Goal: Check status: Check status

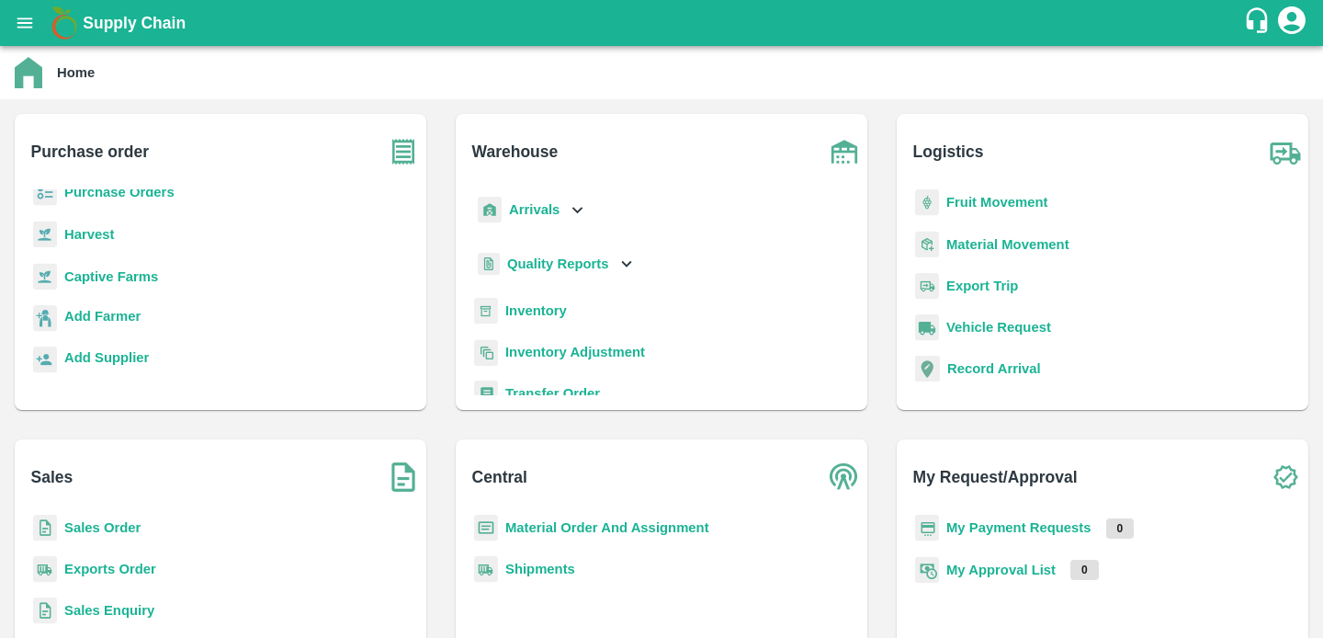
scroll to position [9, 0]
click at [82, 529] on b "Sales Order" at bounding box center [102, 527] width 76 height 15
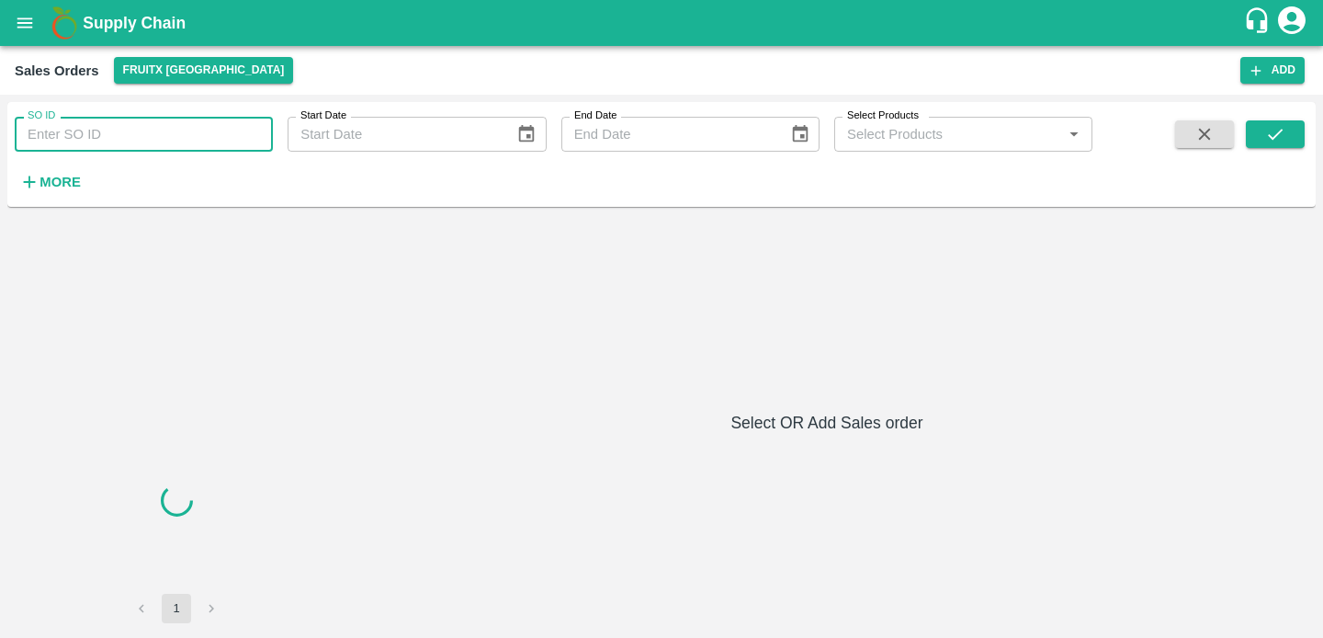
click at [121, 138] on input "SO ID" at bounding box center [144, 134] width 258 height 35
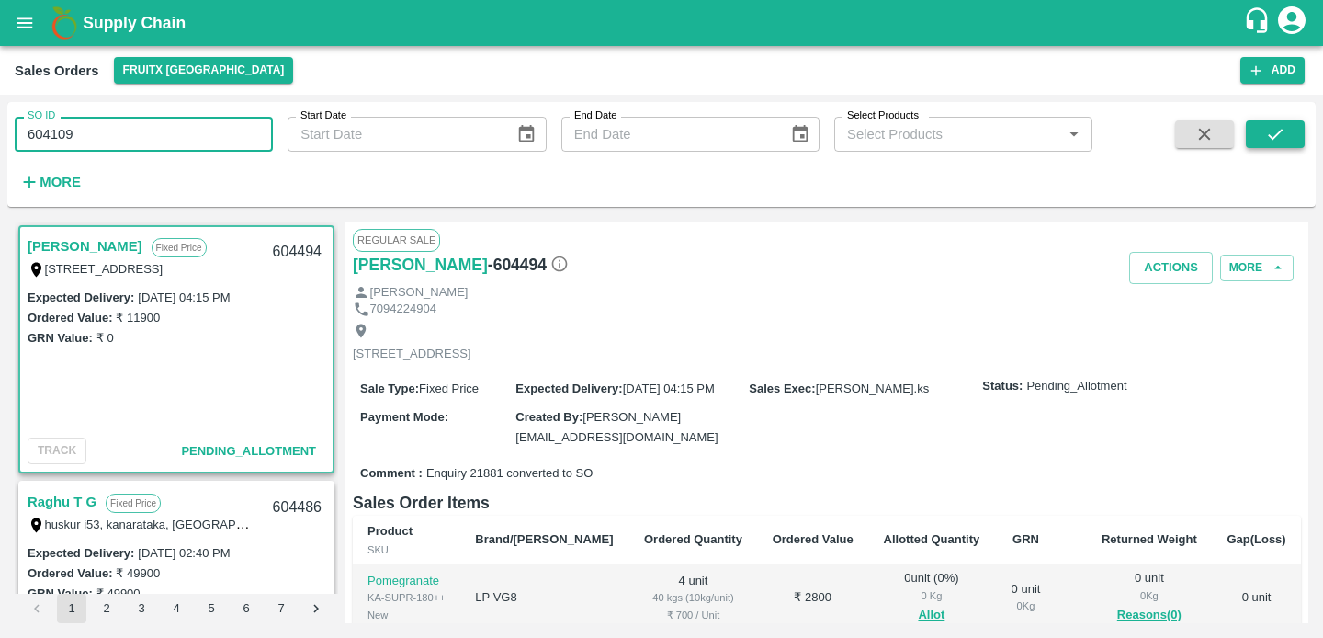
type input "604109"
click at [1270, 137] on icon "submit" at bounding box center [1275, 134] width 15 height 11
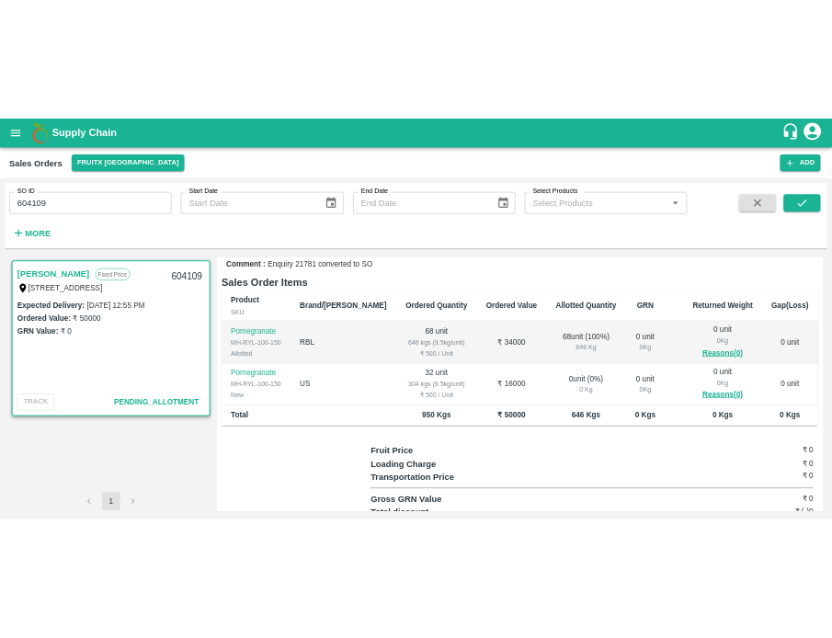
scroll to position [244, 0]
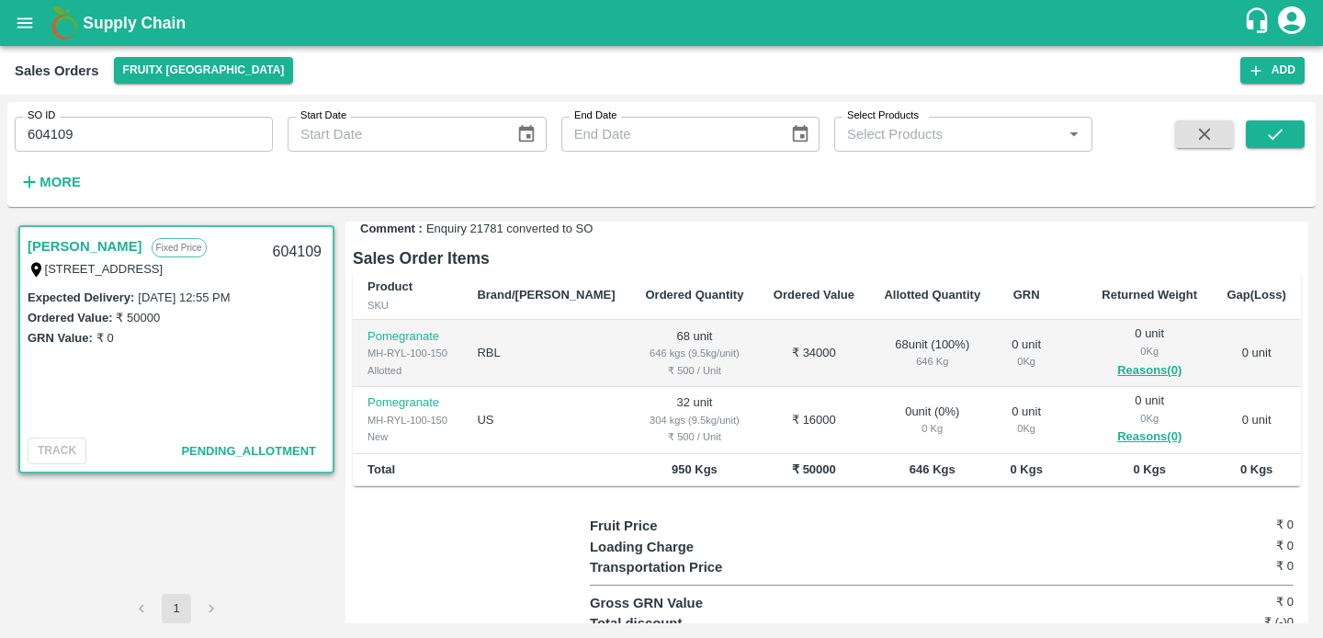
click at [408, 379] on div "Allotted" at bounding box center [408, 370] width 80 height 17
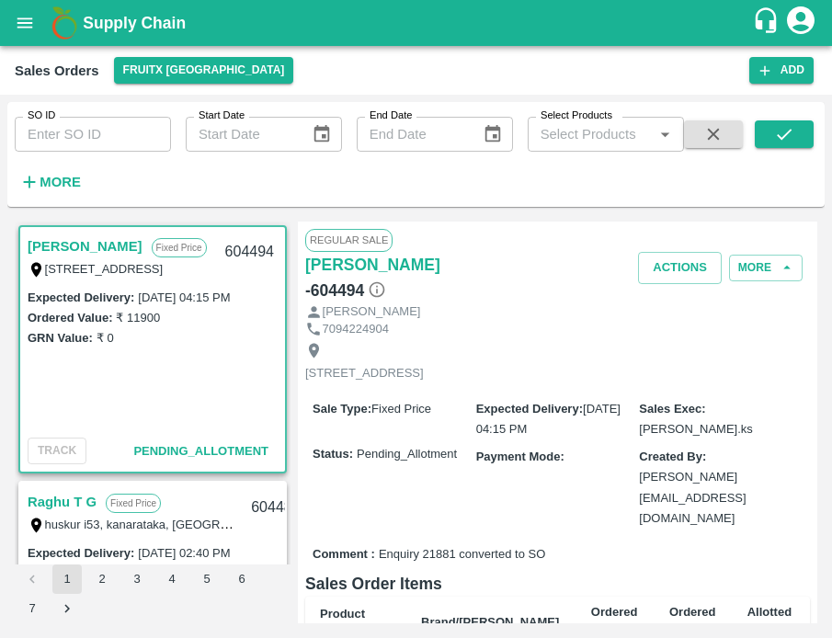
click at [831, 182] on html "Supply Chain Sales Orders FruitX [GEOGRAPHIC_DATA] Add SO ID SO ID Start Date S…" at bounding box center [416, 319] width 832 height 638
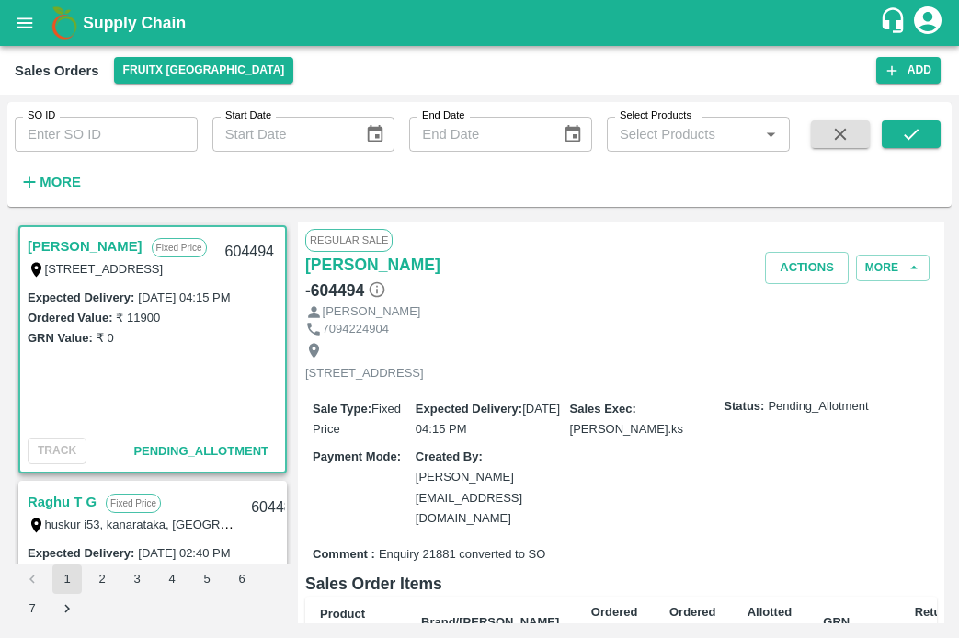
click at [92, 139] on input "SO ID" at bounding box center [106, 134] width 183 height 35
paste input "604109"
type input "604109"
click at [831, 131] on icon "submit" at bounding box center [911, 134] width 20 height 20
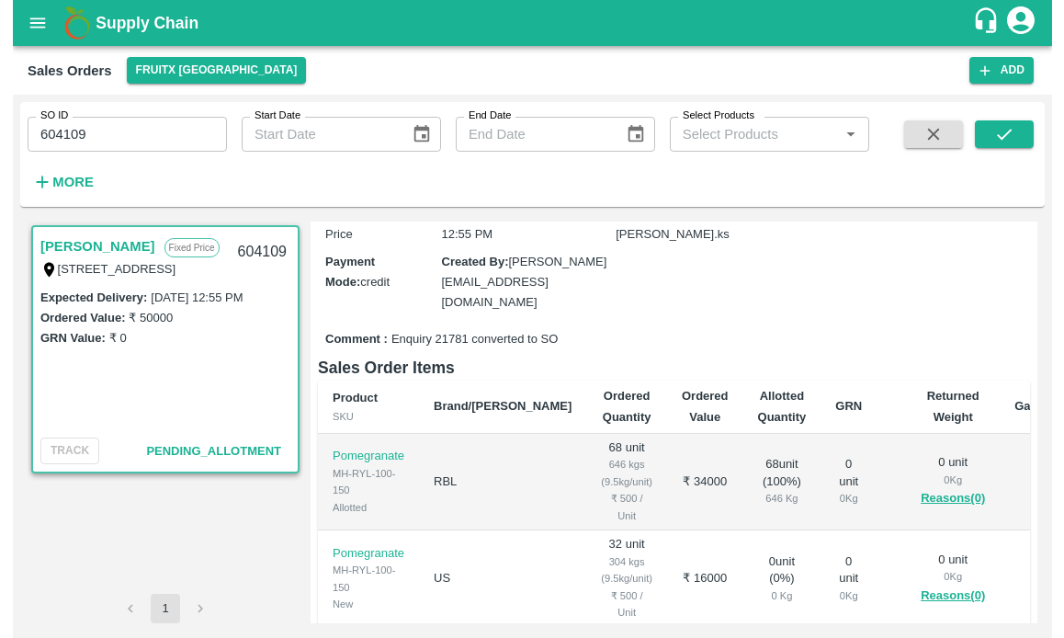
scroll to position [153, 0]
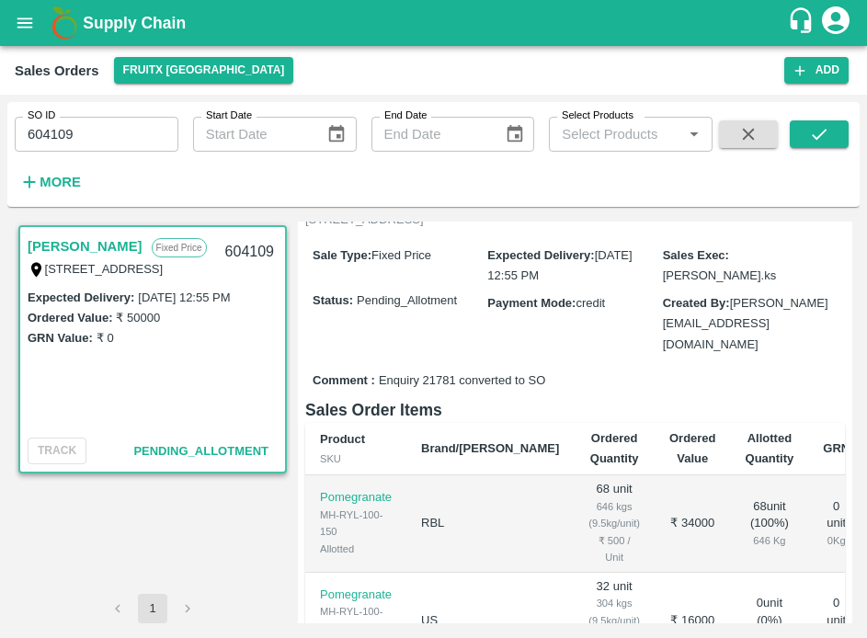
click at [831, 334] on html "Supply Chain Sales Orders FruitX Bangalore Add SO ID 604109 SO ID Start Date St…" at bounding box center [433, 319] width 867 height 638
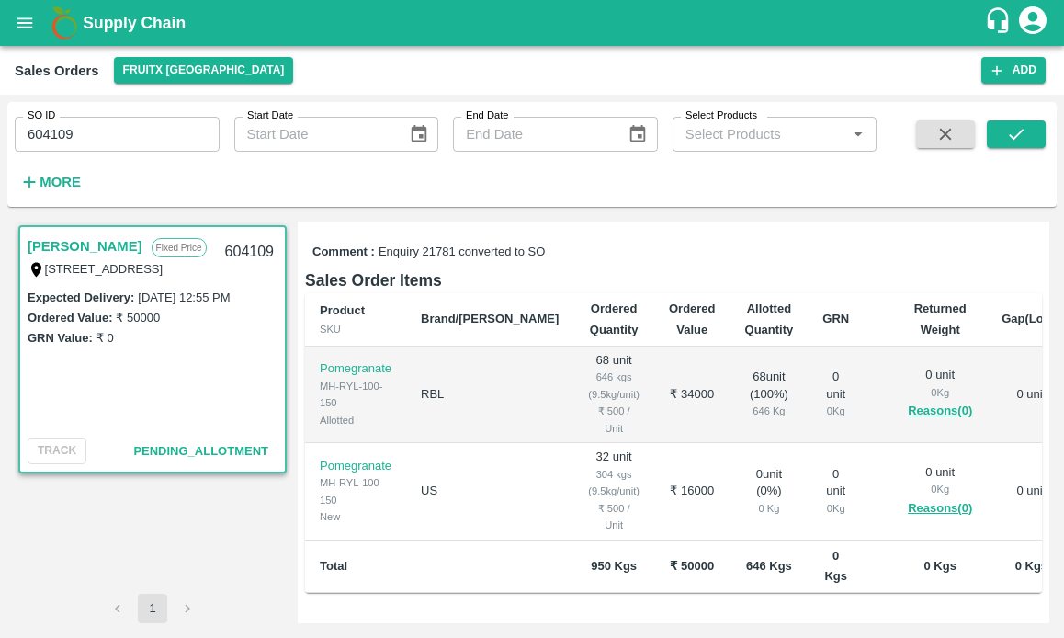
scroll to position [0, 0]
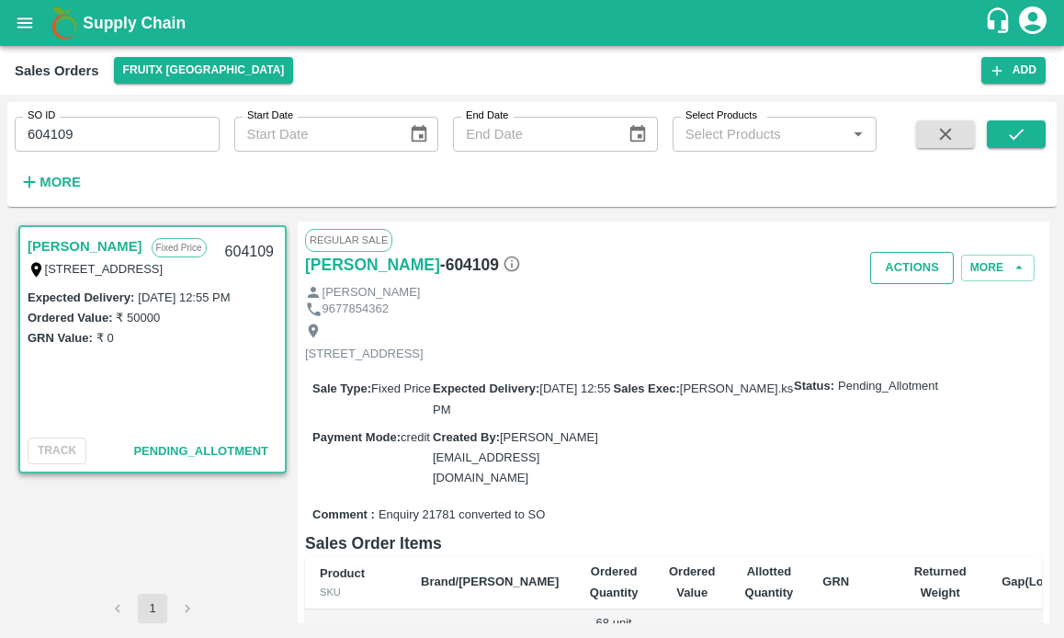
click at [831, 272] on button "Actions" at bounding box center [912, 268] width 84 height 32
click at [757, 269] on div at bounding box center [532, 319] width 1064 height 638
click at [831, 265] on button "More" at bounding box center [998, 268] width 74 height 27
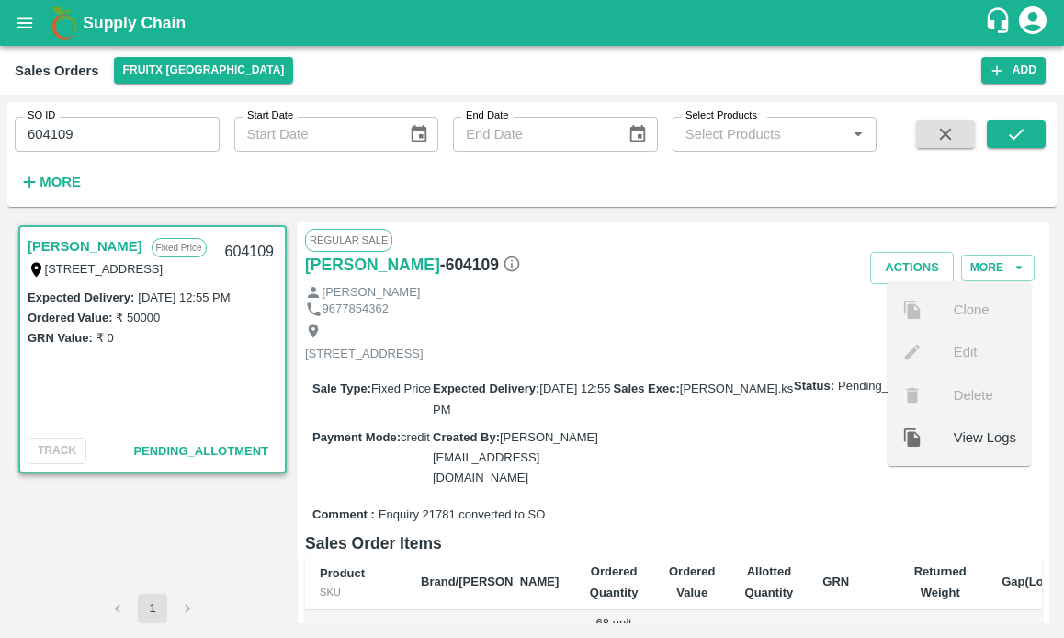
click at [792, 276] on div "Actions More Clone Edit Delete View Logs" at bounding box center [797, 268] width 492 height 32
